Goal: Information Seeking & Learning: Learn about a topic

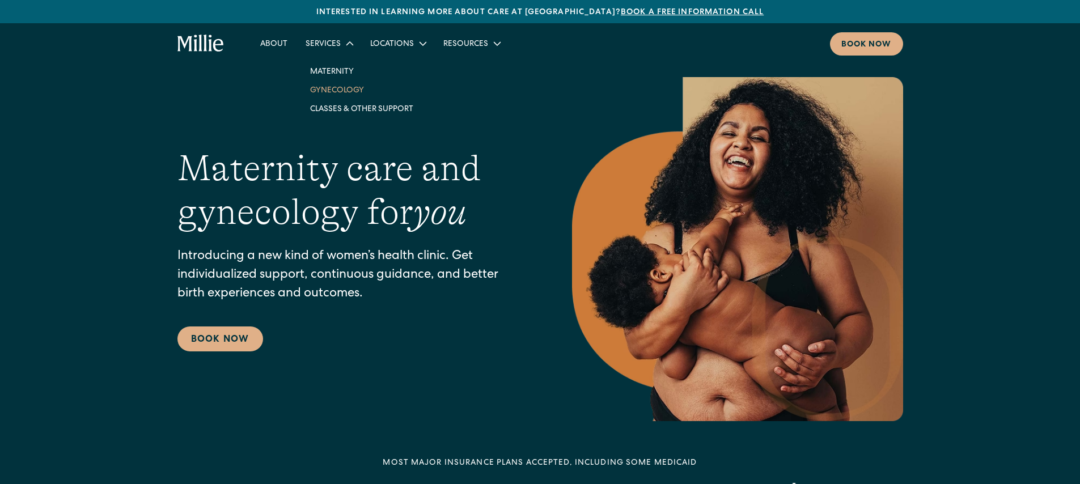
click at [336, 91] on link "Gynecology" at bounding box center [361, 90] width 121 height 19
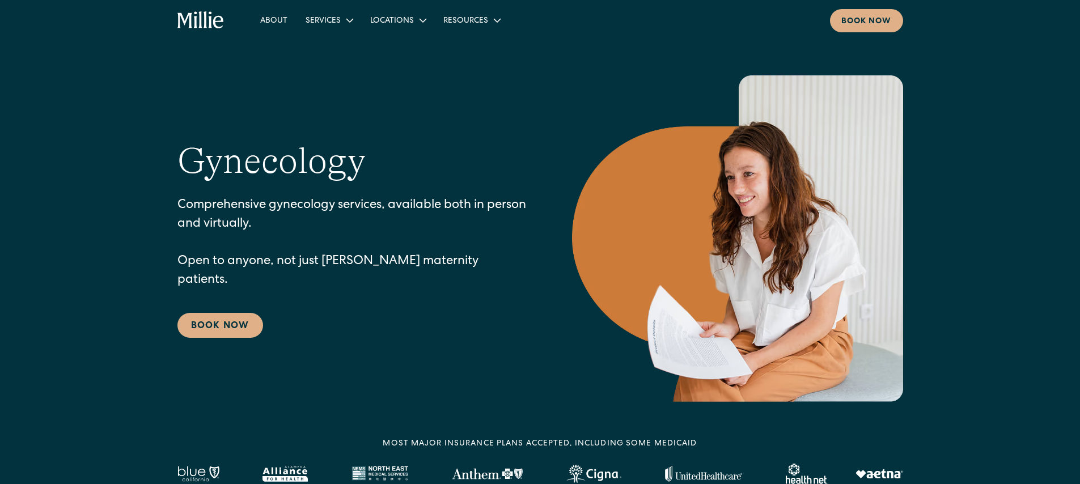
scroll to position [2, 0]
click at [328, 45] on link "Maternity" at bounding box center [361, 48] width 121 height 19
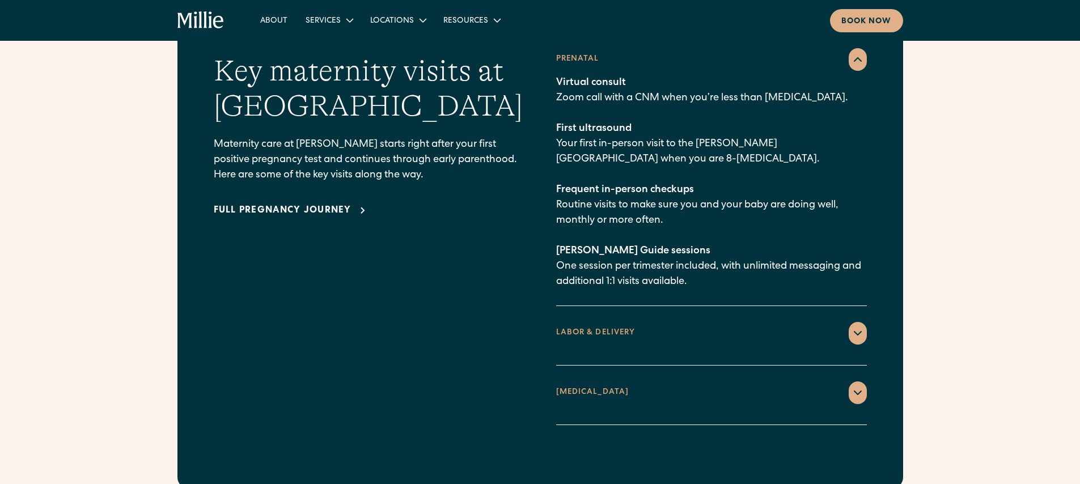
scroll to position [1664, 0]
click at [779, 321] on div "LABOR & DELIVERY" at bounding box center [711, 332] width 311 height 23
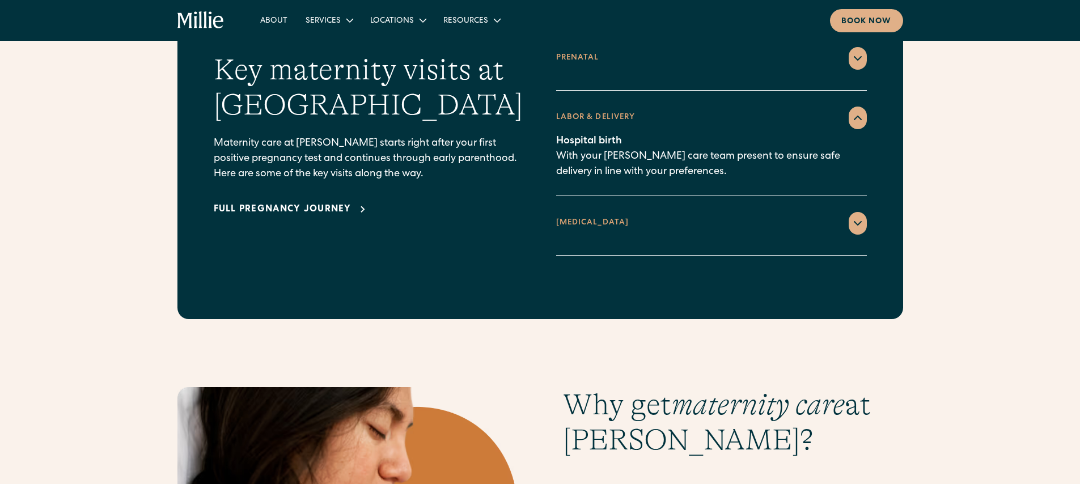
click at [760, 212] on div "[MEDICAL_DATA]" at bounding box center [711, 223] width 311 height 23
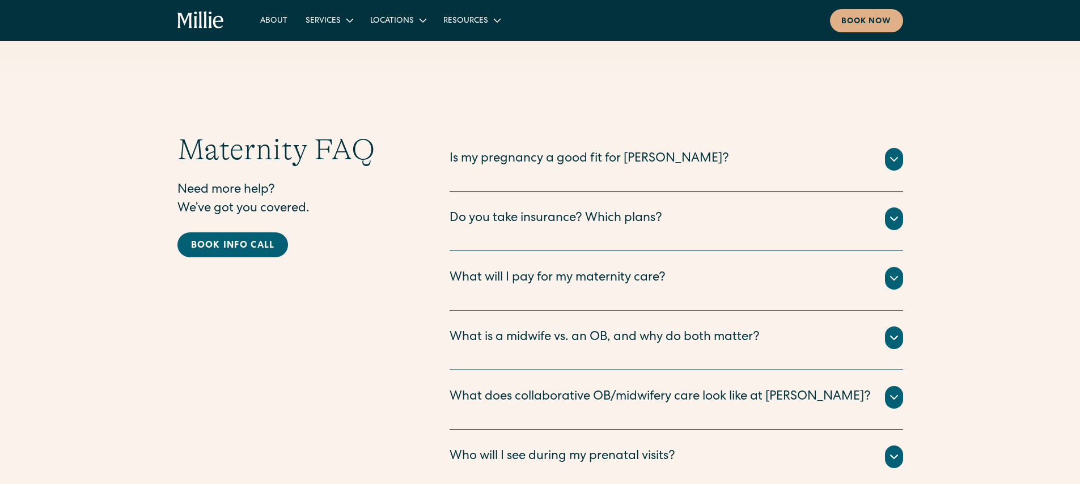
scroll to position [3642, 0]
click at [454, 269] on div "What will I pay for my maternity care?" at bounding box center [558, 278] width 216 height 19
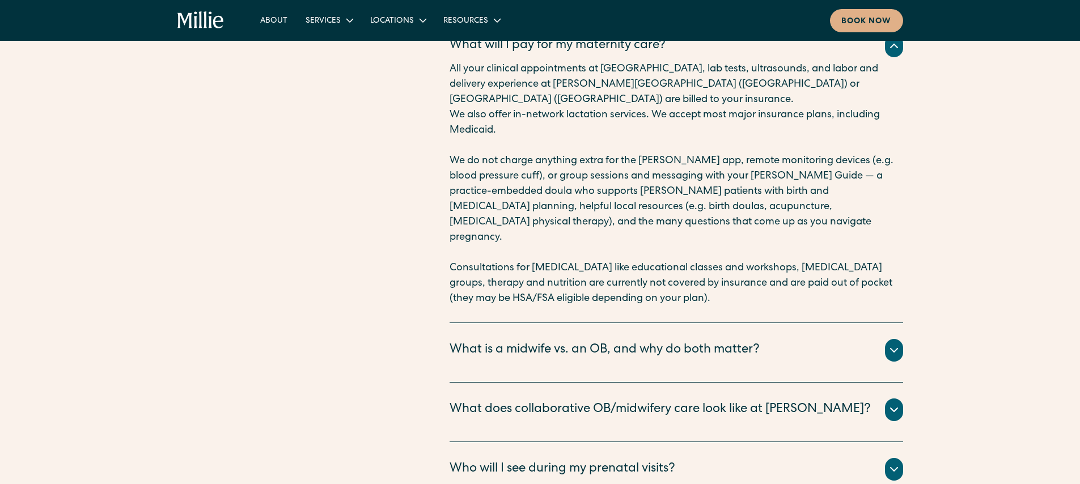
scroll to position [3883, 0]
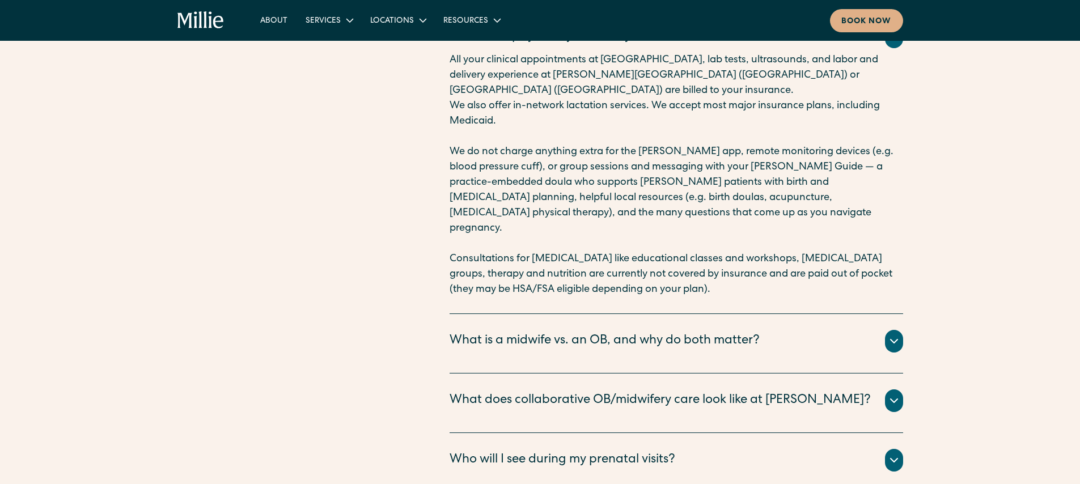
click at [544, 332] on div "What is a midwife vs. an OB, and why do both matter?" at bounding box center [605, 341] width 310 height 19
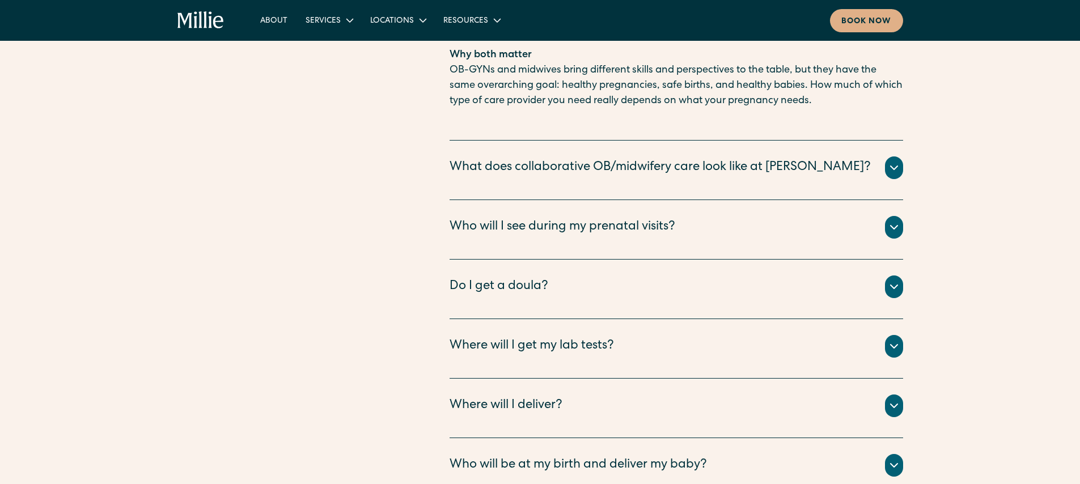
scroll to position [4535, 0]
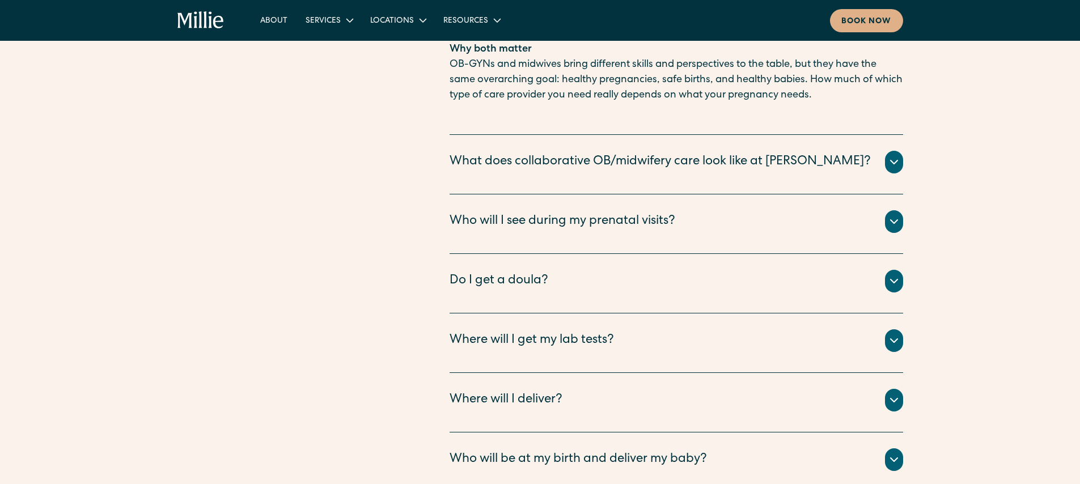
click at [687, 270] on div "Do I get a doula?" at bounding box center [677, 281] width 454 height 23
